Goal: Task Accomplishment & Management: Manage account settings

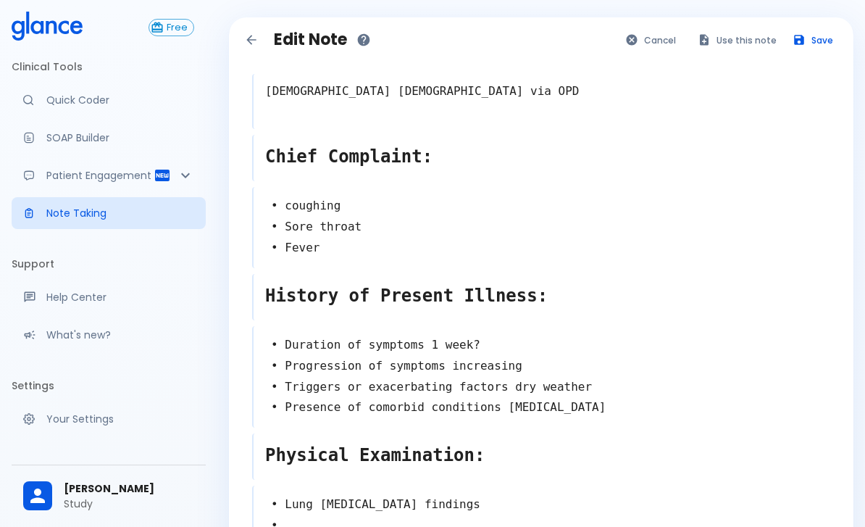
scroll to position [-7, 0]
click at [168, 36] on button "Free" at bounding box center [172, 27] width 46 height 17
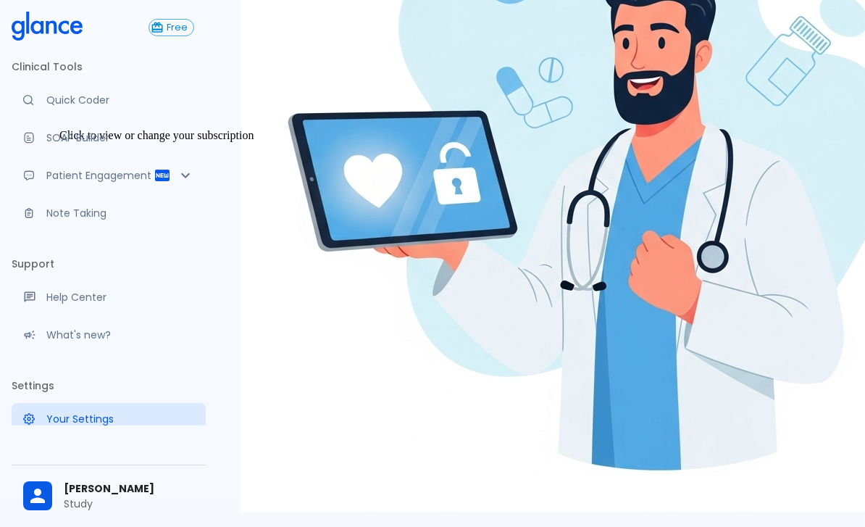
scroll to position [415, 0]
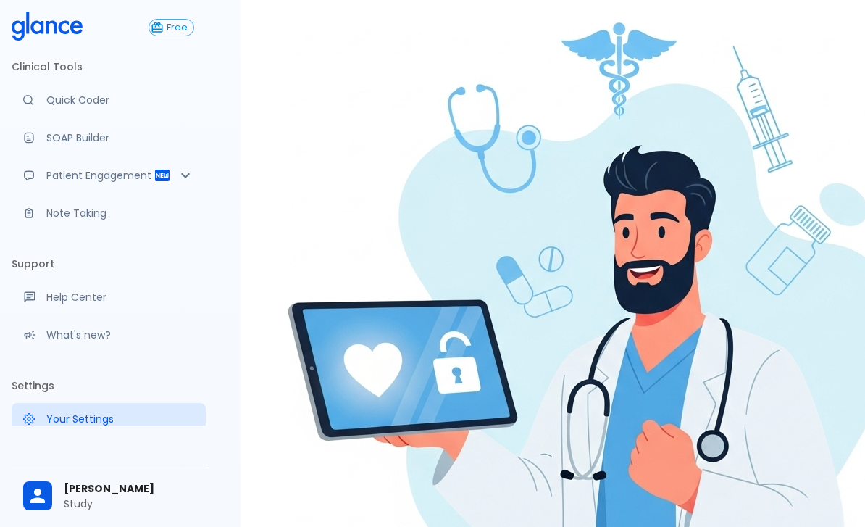
scroll to position [0, 0]
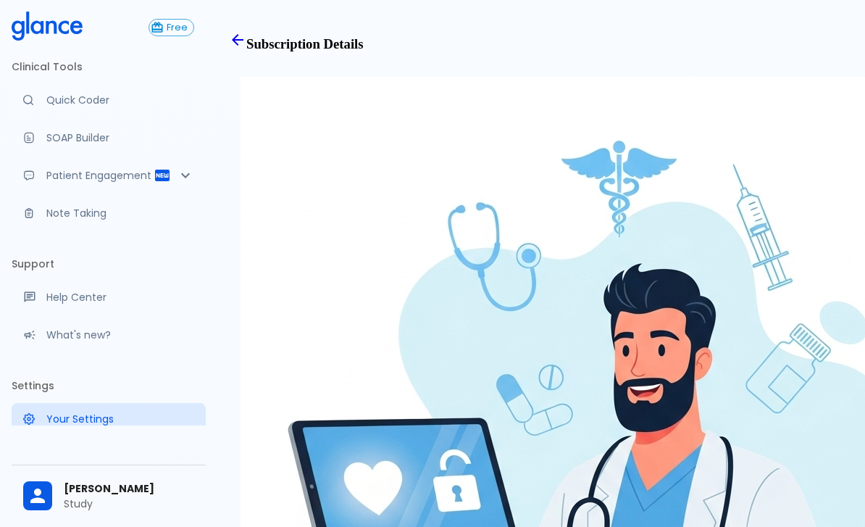
click at [246, 49] on icon "Back" at bounding box center [237, 39] width 17 height 17
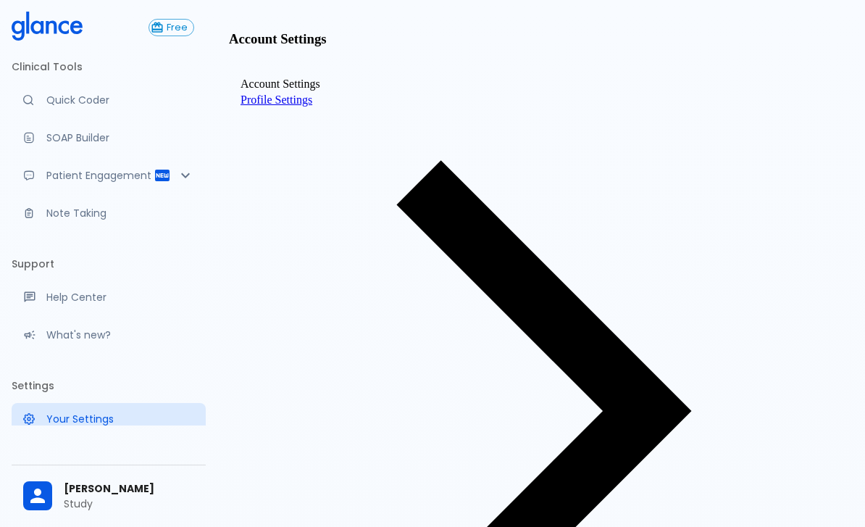
scroll to position [14, 0]
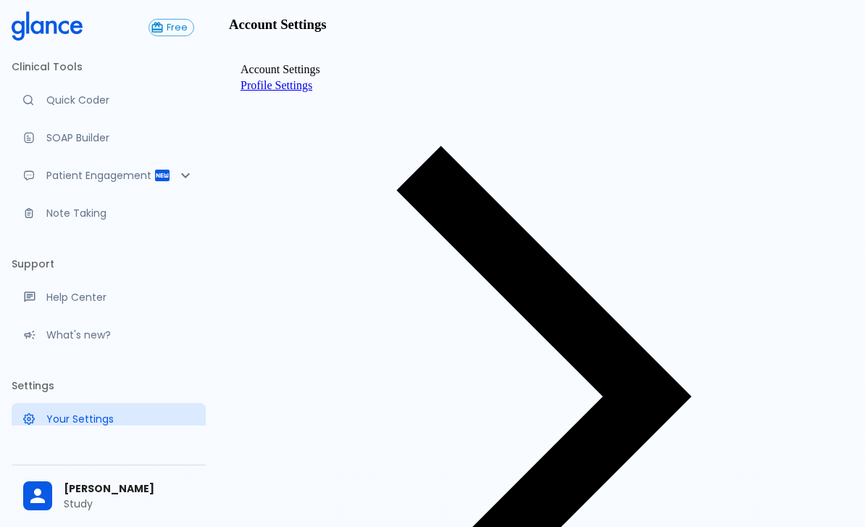
click at [312, 91] on span "Profile Settings" at bounding box center [277, 85] width 72 height 12
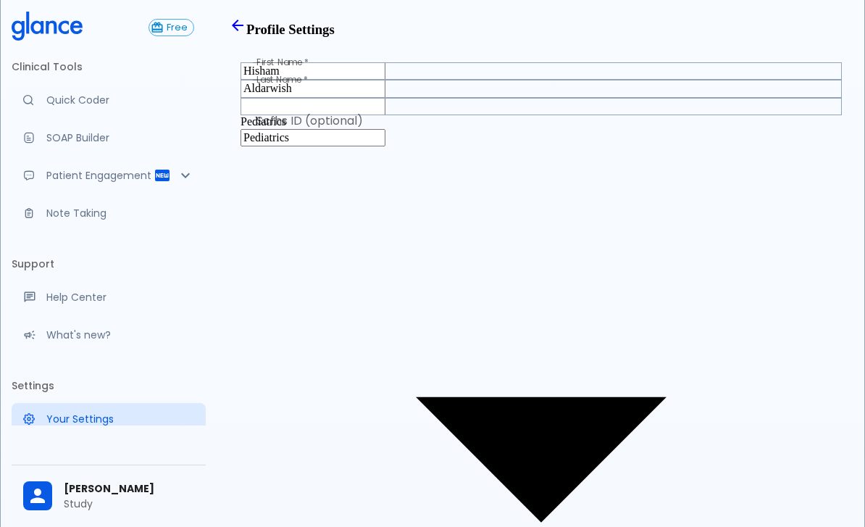
click at [274, 38] on div "Profile Settings" at bounding box center [541, 27] width 625 height 21
